Goal: Communication & Community: Answer question/provide support

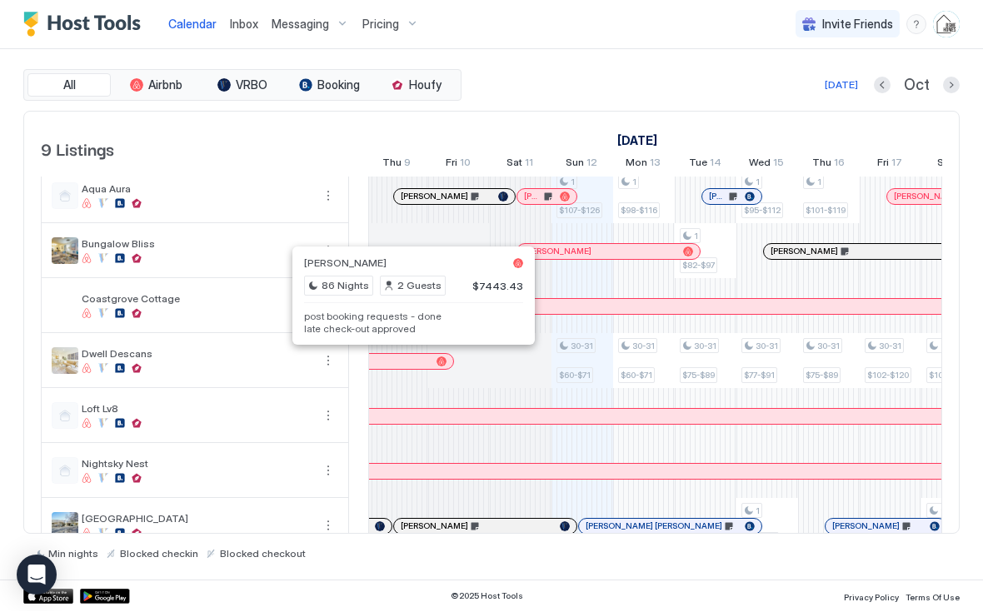
click at [399, 363] on div at bounding box center [405, 362] width 13 height 13
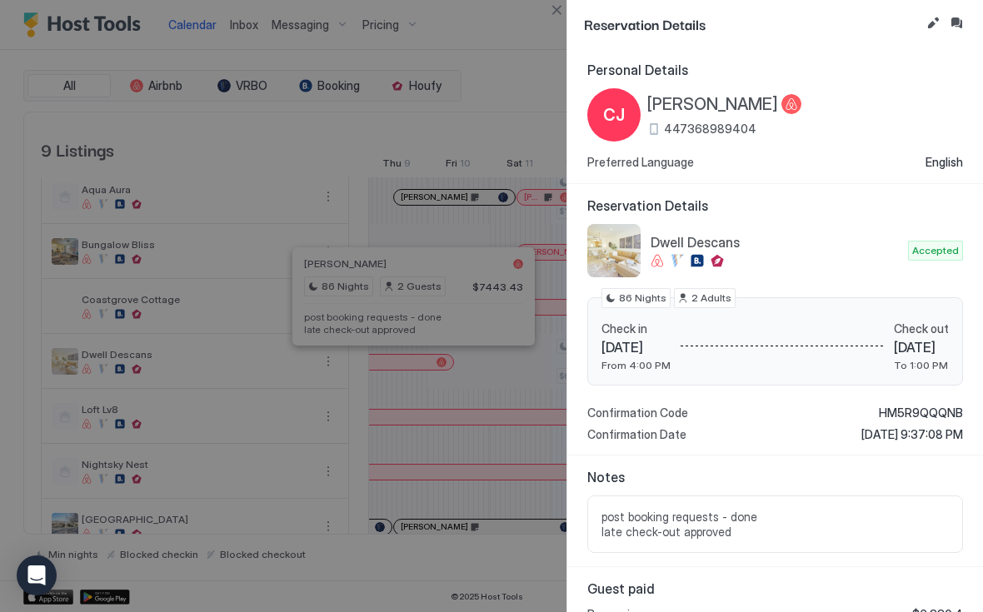
click at [960, 23] on button "Inbox" at bounding box center [956, 23] width 20 height 20
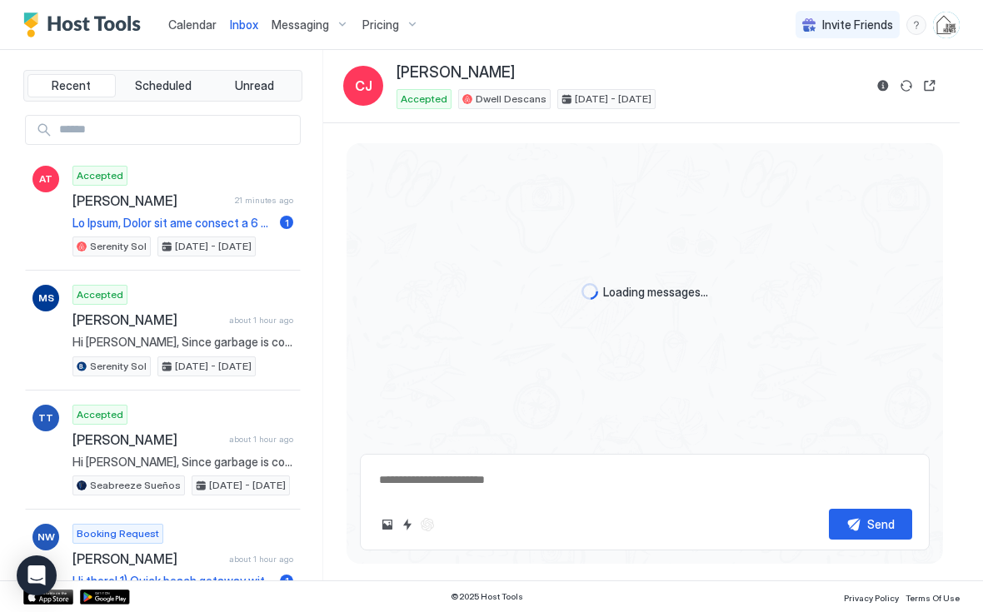
scroll to position [3469, 0]
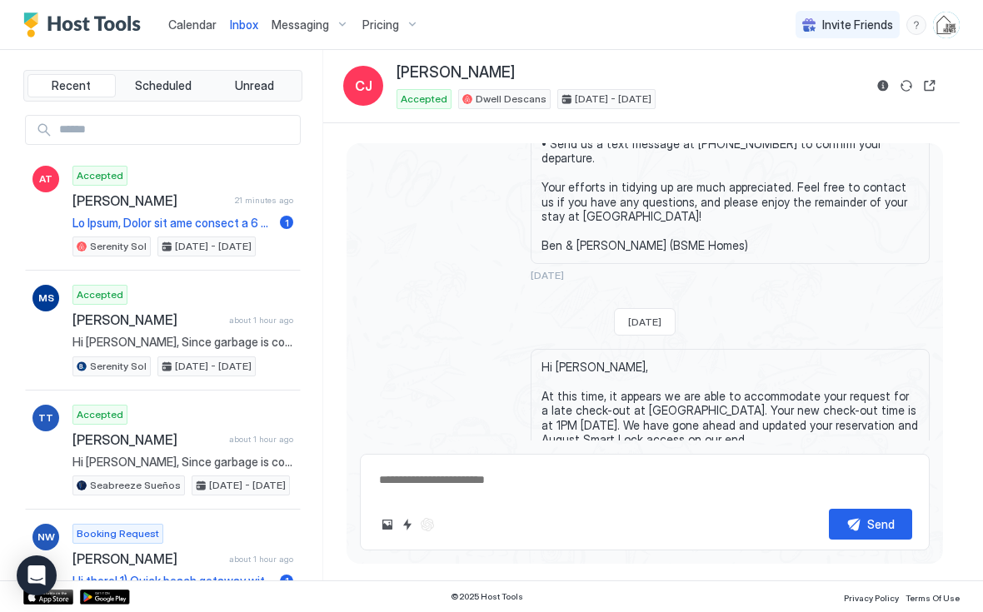
click at [878, 90] on button "Reservation information" at bounding box center [883, 86] width 20 height 20
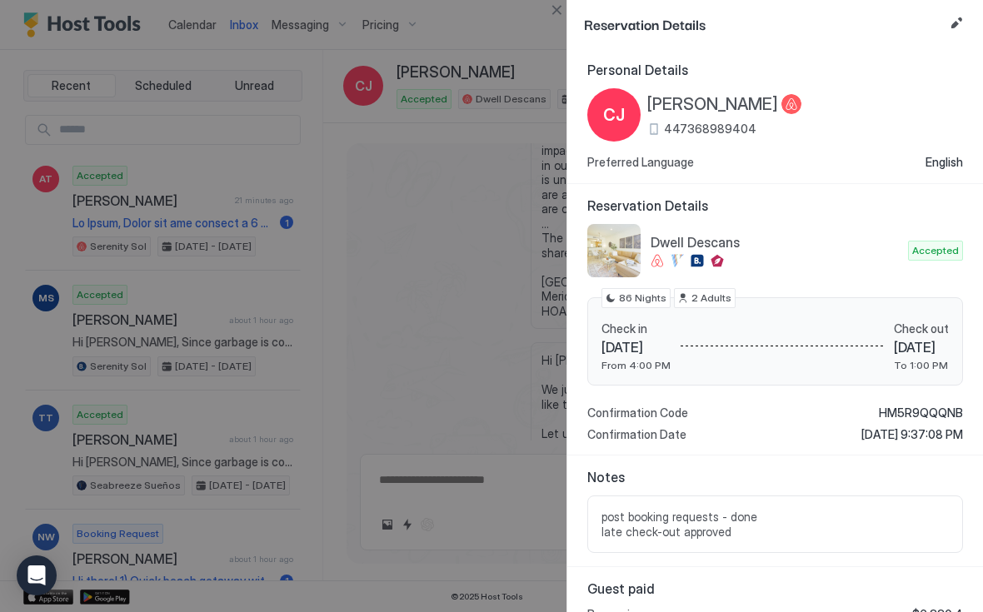
type textarea "*"
click at [957, 27] on button "Edit reservation" at bounding box center [956, 23] width 20 height 20
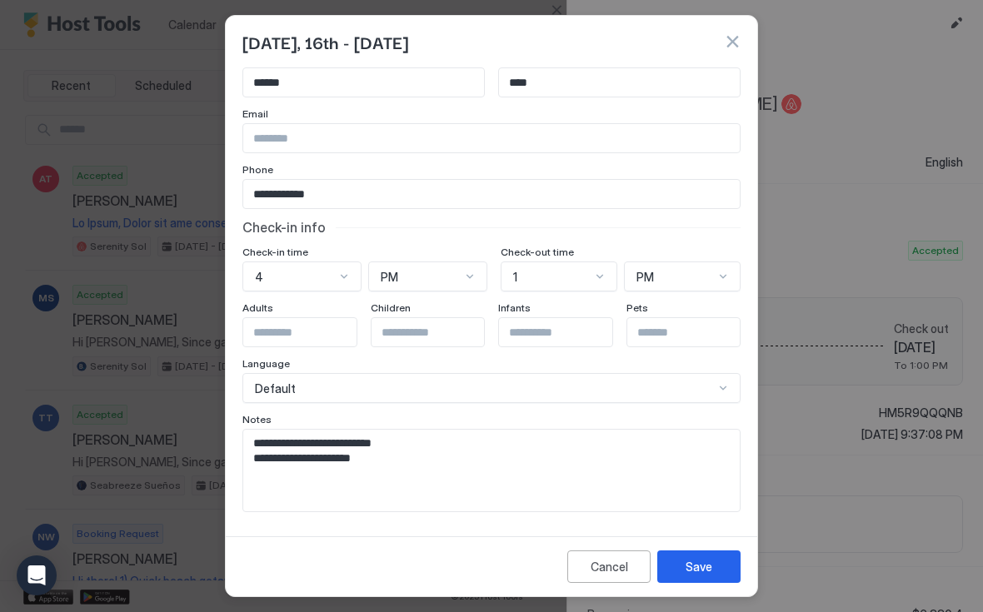
scroll to position [42, 0]
click at [654, 460] on textarea "**********" at bounding box center [491, 471] width 496 height 82
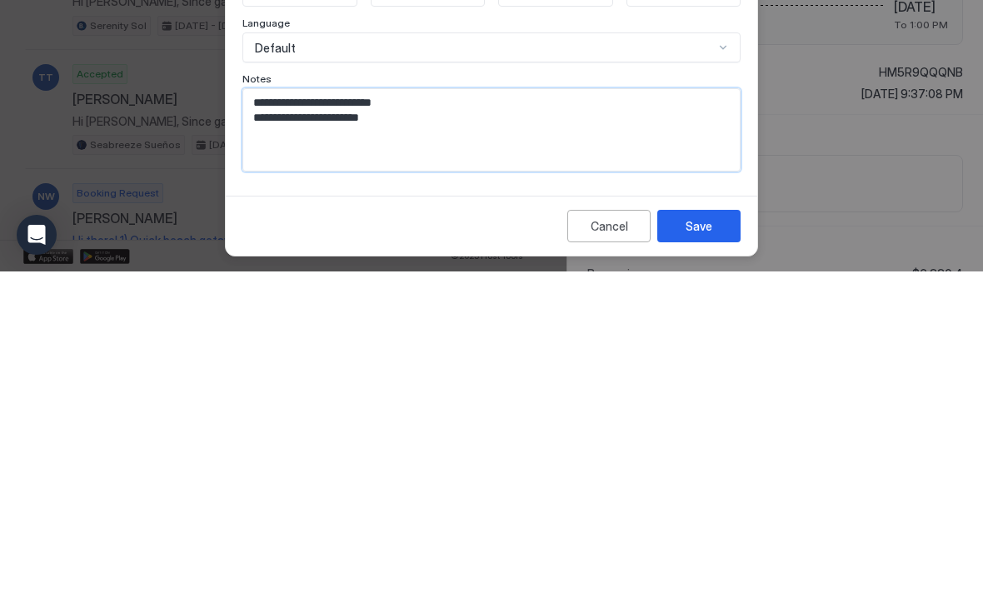
paste textarea "**********"
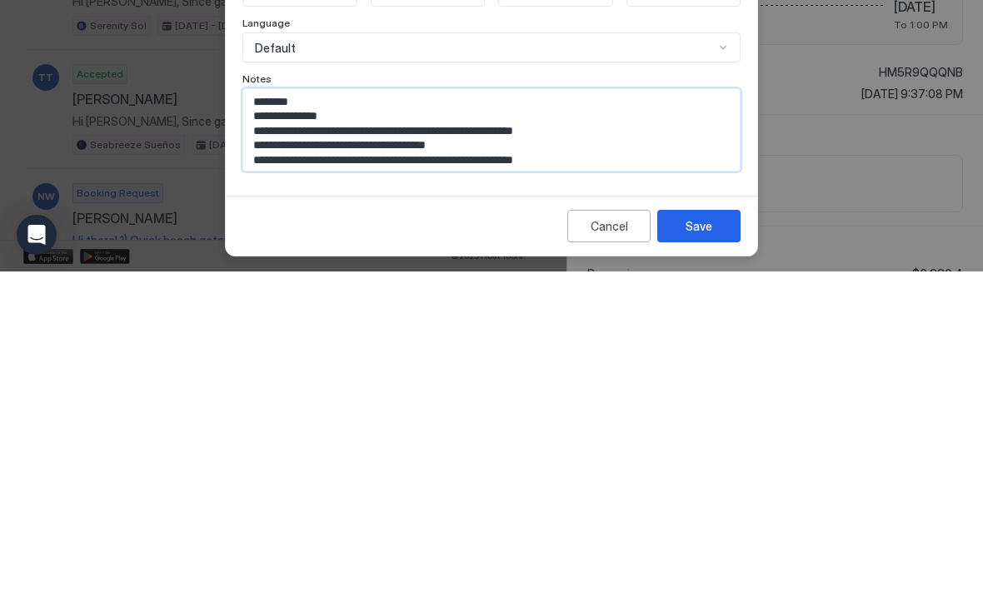
type textarea "**********"
click at [704, 558] on div "Save" at bounding box center [698, 566] width 27 height 17
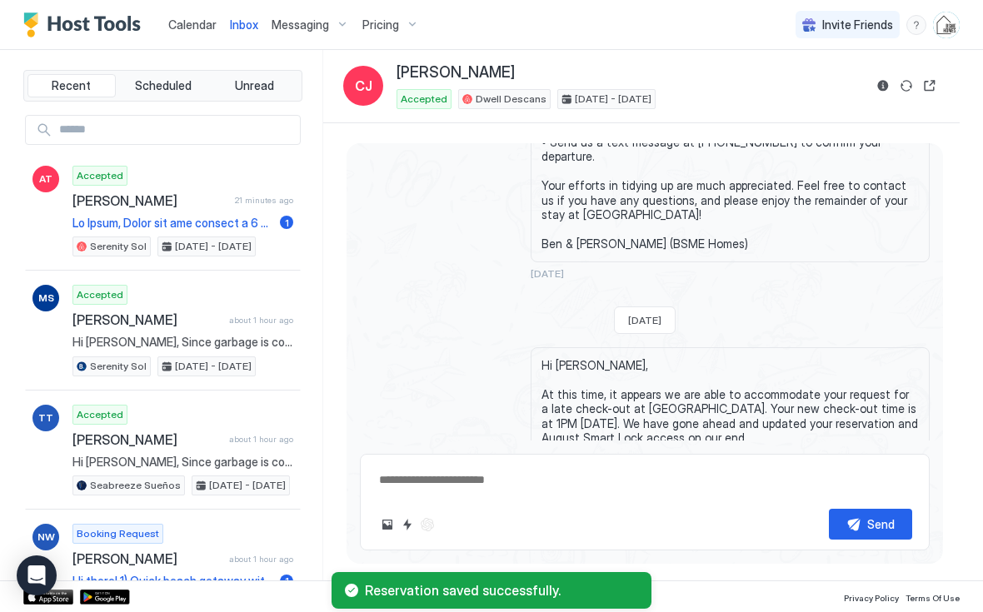
scroll to position [4186, 0]
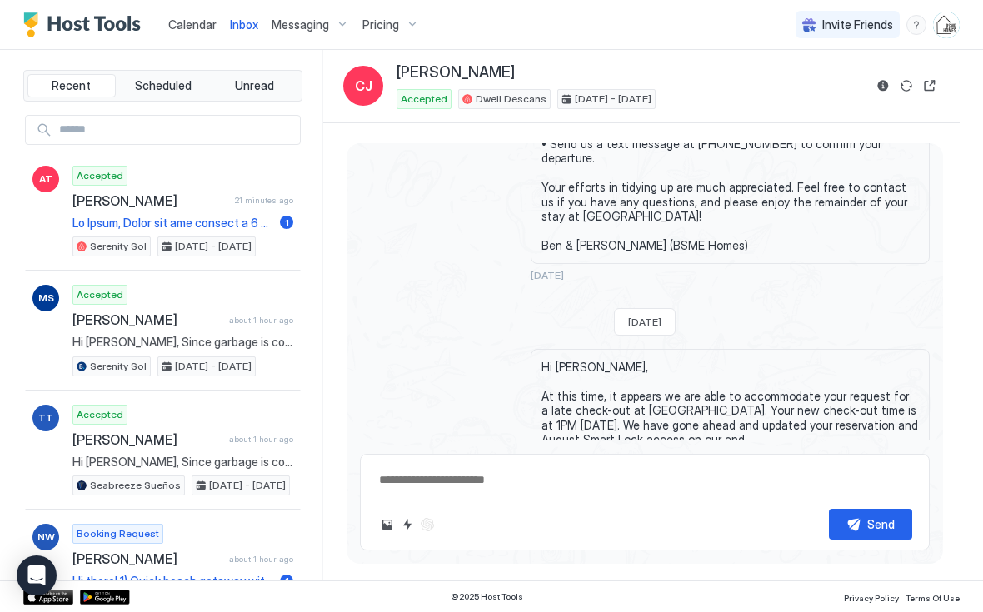
click at [842, 593] on div "Scheduled Messages" at bounding box center [853, 601] width 113 height 17
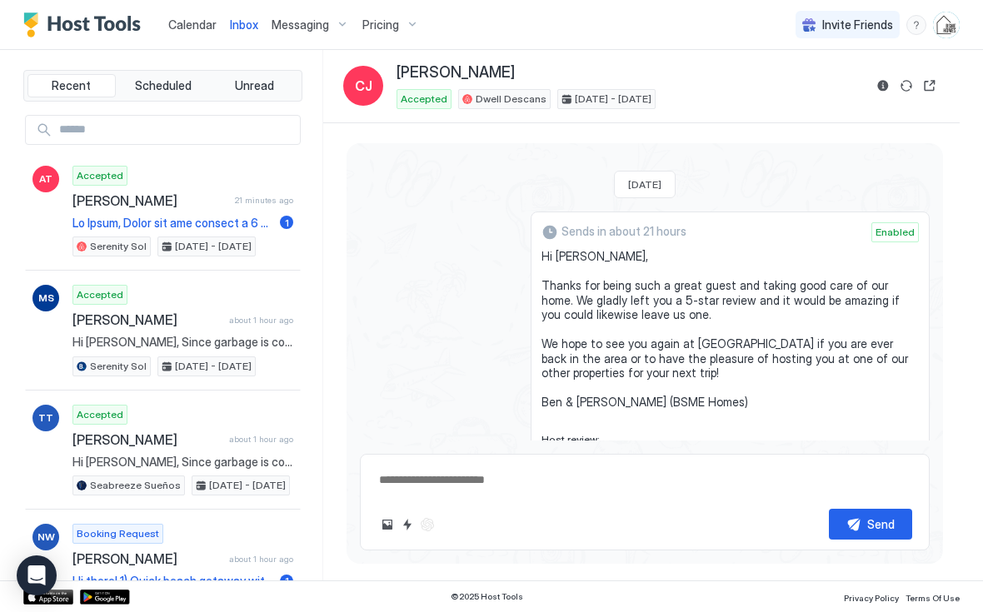
click at [893, 557] on button "Send now" at bounding box center [892, 565] width 17 height 17
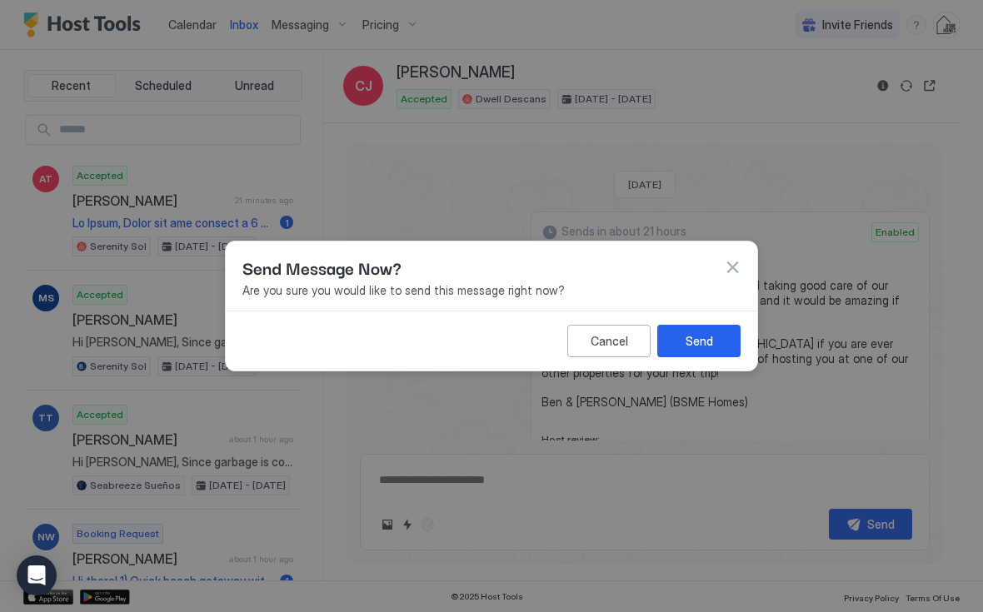
click at [703, 340] on div "Send" at bounding box center [698, 340] width 27 height 17
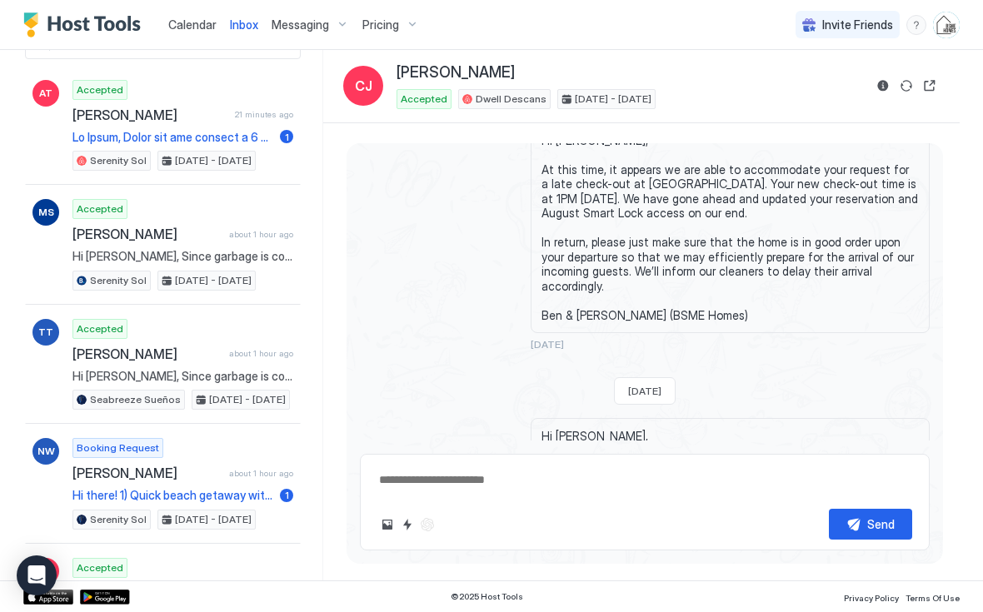
scroll to position [98, 0]
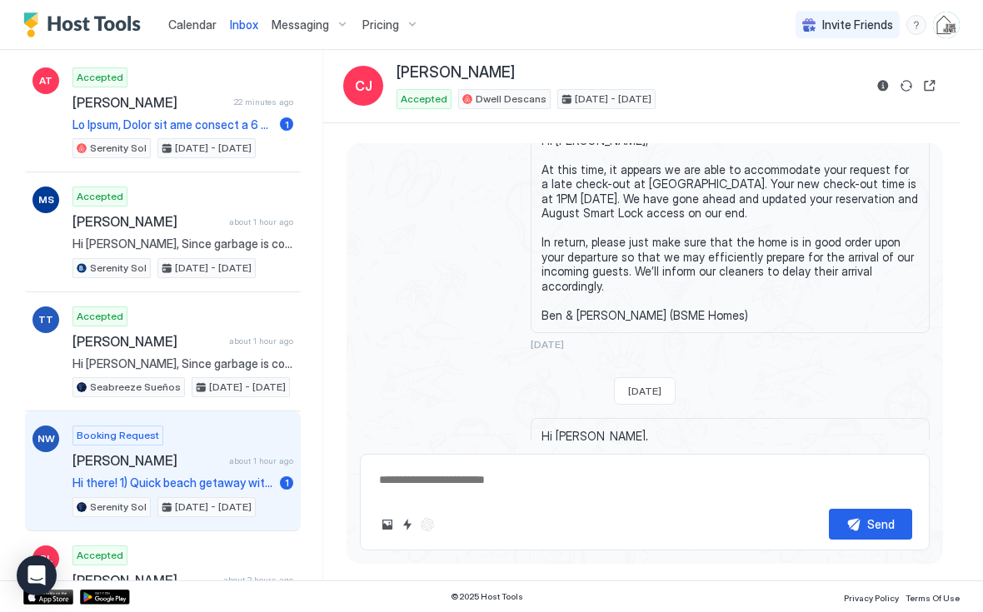
click at [201, 475] on span "Hi there! 1) Quick beach getaway with the family 2) Confirmed 3)Confirmed 4)Mom…" at bounding box center [172, 482] width 201 height 15
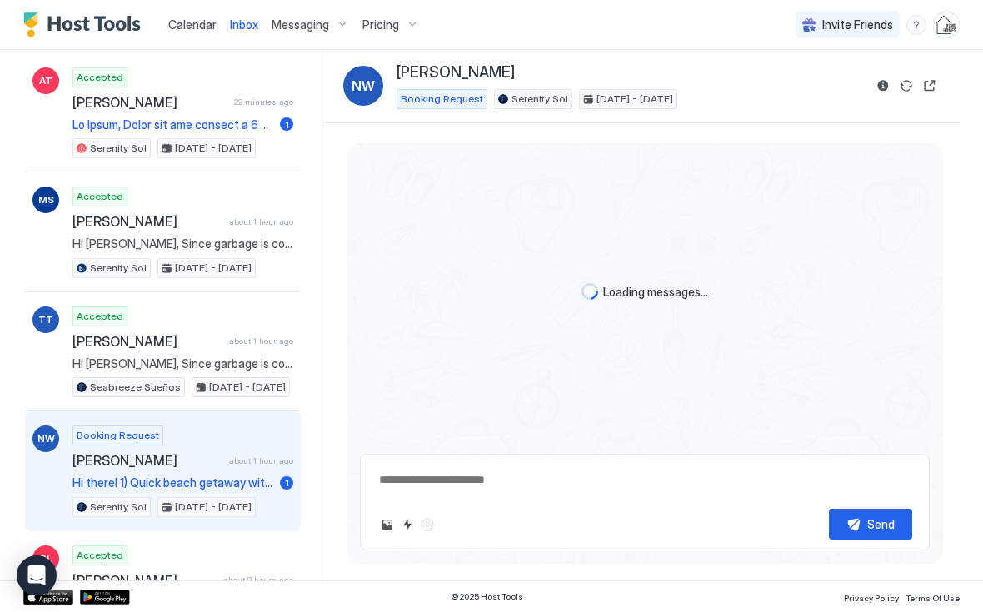
scroll to position [272, 0]
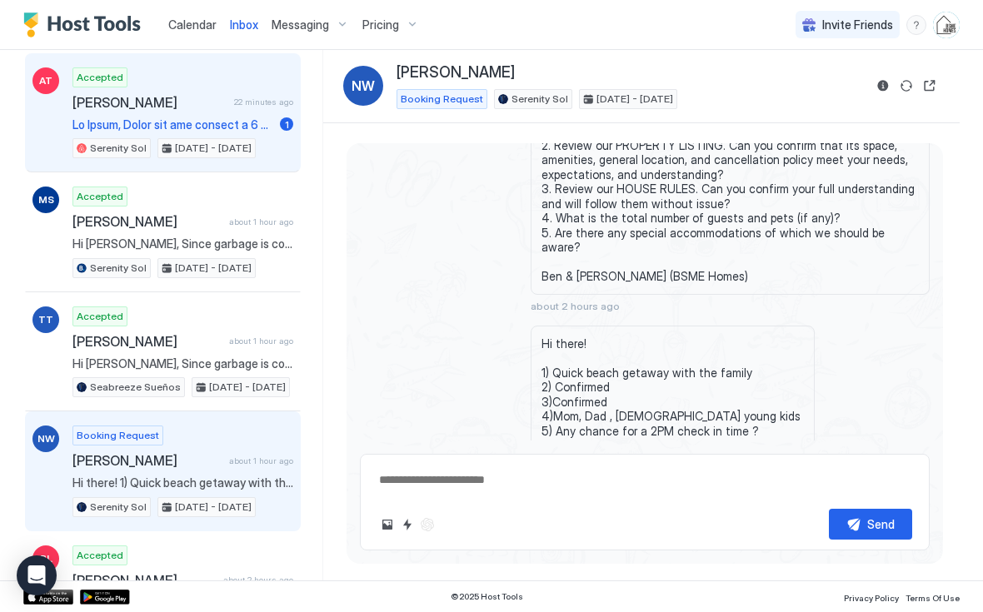
click at [111, 107] on span "[PERSON_NAME]" at bounding box center [149, 102] width 155 height 17
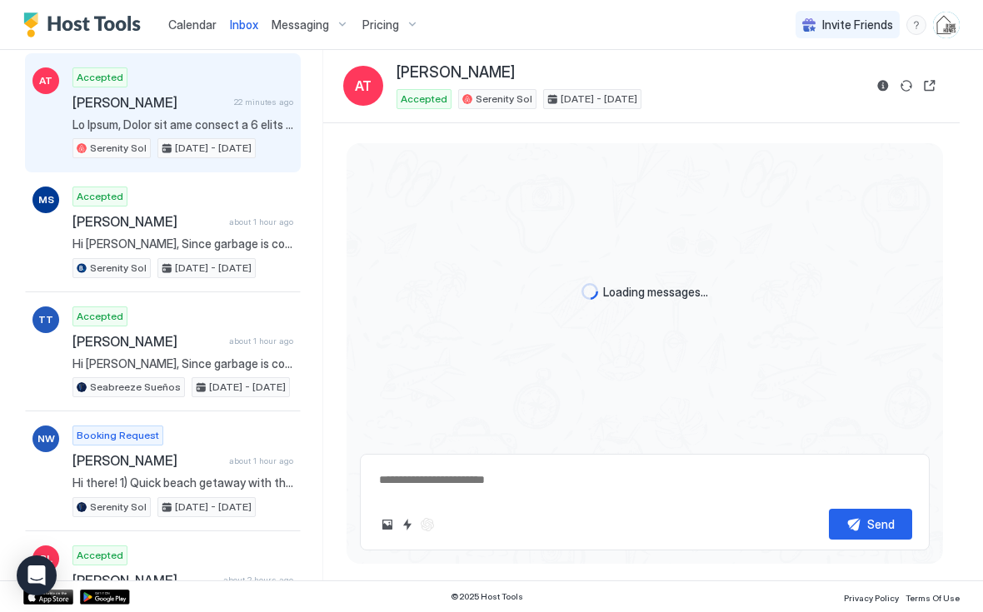
scroll to position [1546, 0]
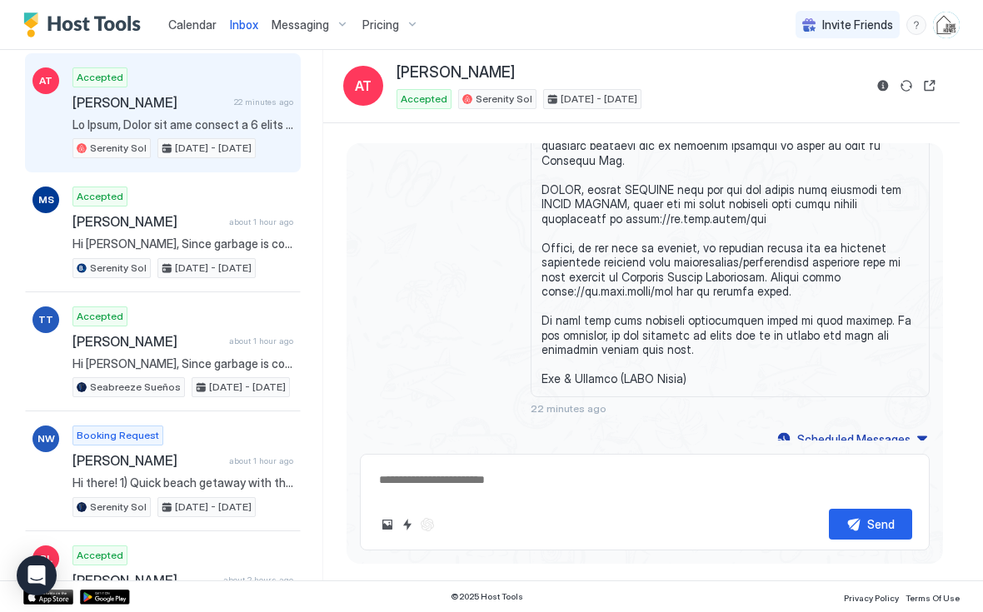
type textarea "*"
click at [191, 22] on span "Calendar" at bounding box center [192, 24] width 48 height 14
